Goal: Find specific page/section: Find specific page/section

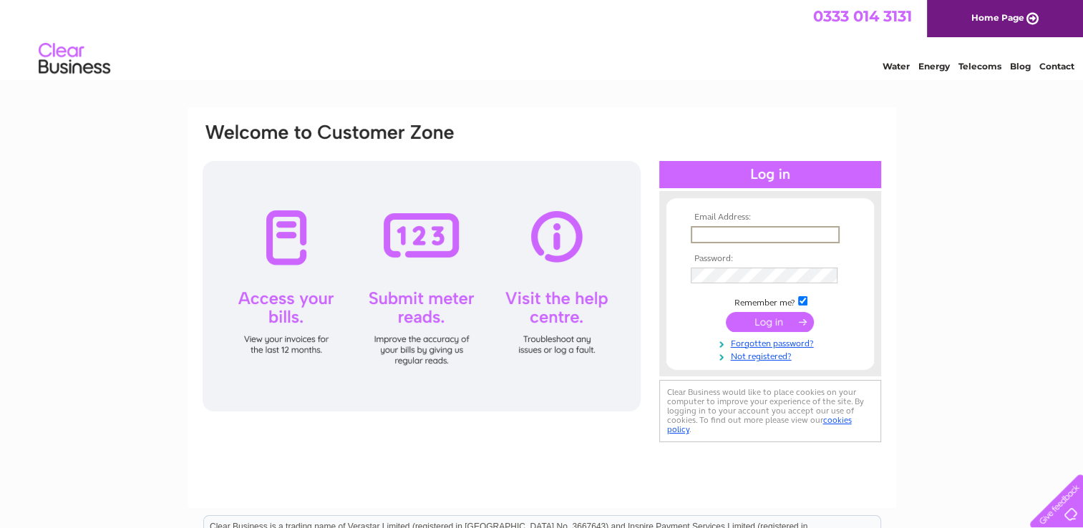
click at [702, 240] on input "text" at bounding box center [765, 234] width 149 height 17
type input "[PERSON_NAME][EMAIL_ADDRESS][DOMAIN_NAME]"
click at [726, 311] on input "submit" at bounding box center [770, 321] width 88 height 20
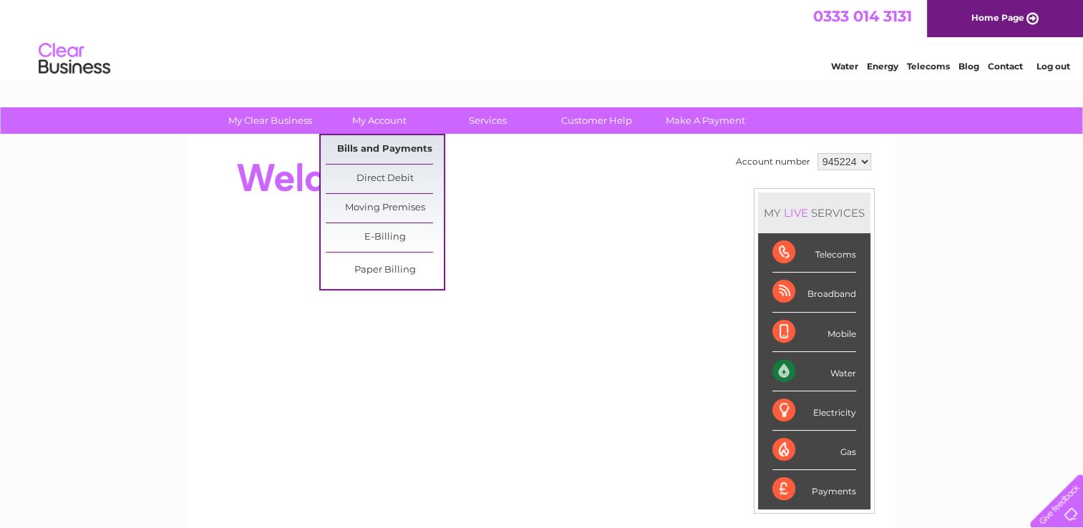
click at [371, 150] on link "Bills and Payments" at bounding box center [385, 149] width 118 height 29
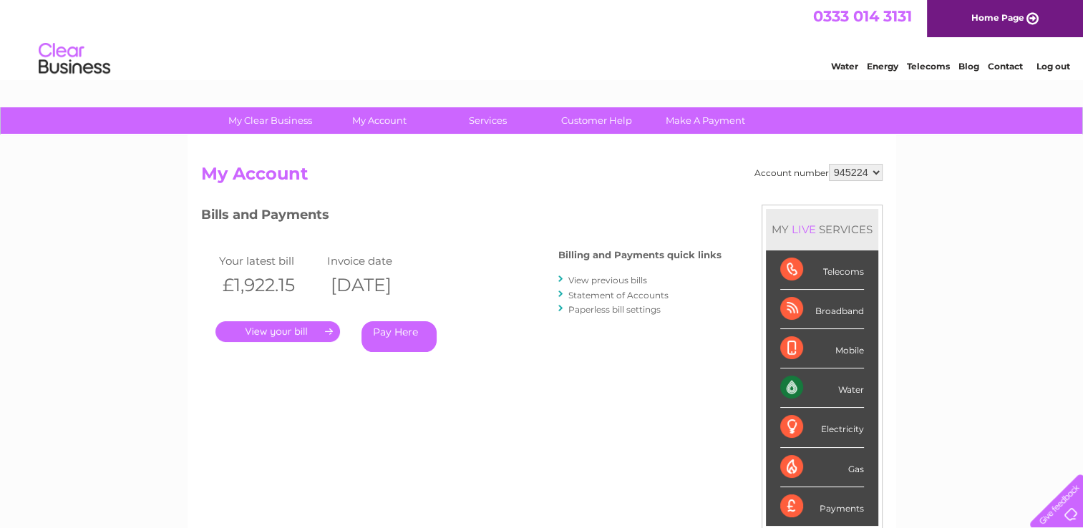
click at [276, 321] on link "." at bounding box center [277, 331] width 125 height 21
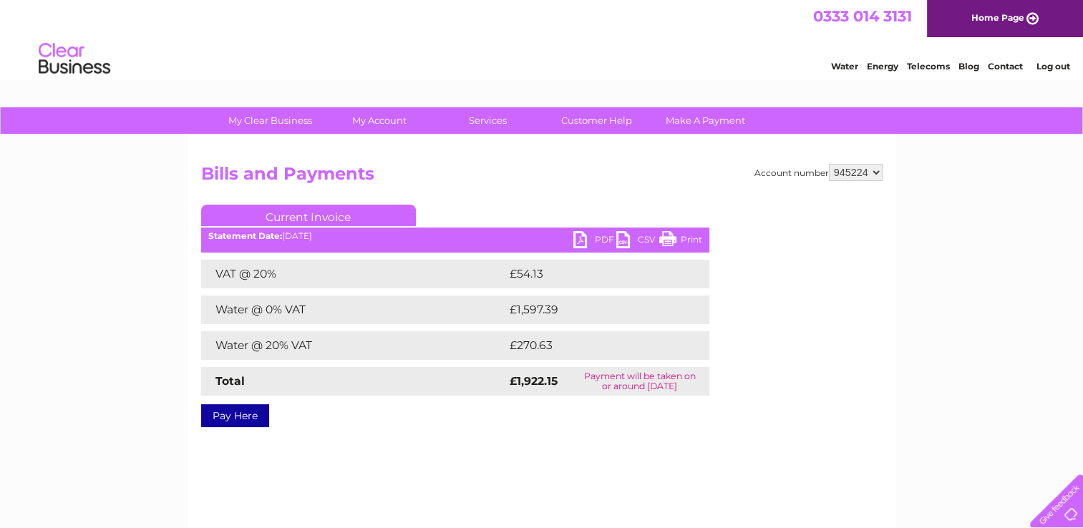
click at [590, 233] on link "PDF" at bounding box center [594, 241] width 43 height 21
